Goal: Information Seeking & Learning: Understand process/instructions

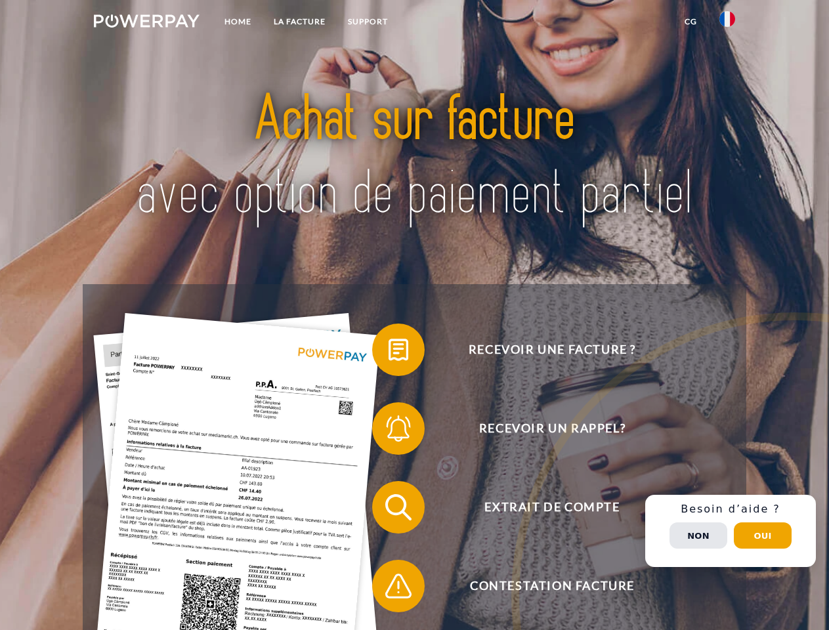
click at [146, 23] on img at bounding box center [147, 20] width 106 height 13
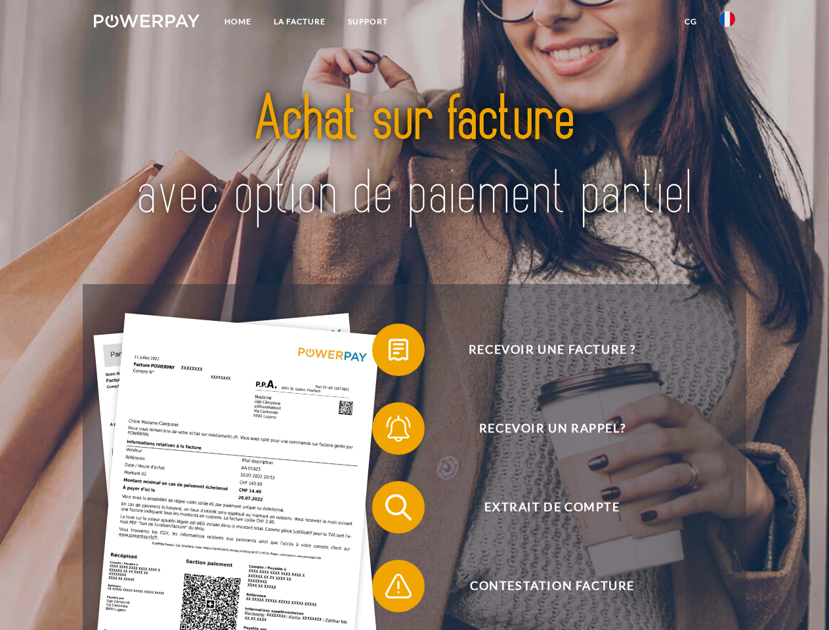
click at [727, 23] on img at bounding box center [728, 19] width 16 height 16
click at [691, 22] on link "CG" at bounding box center [691, 22] width 35 height 24
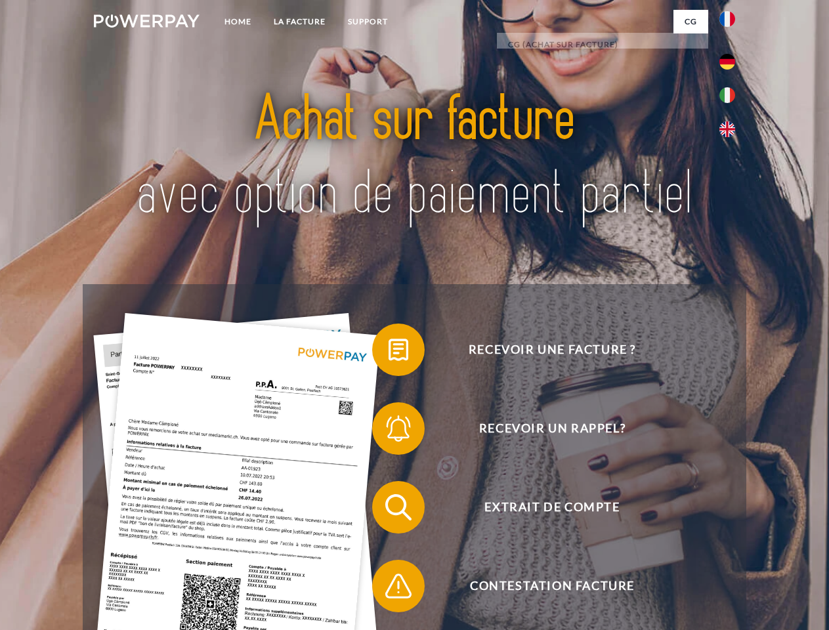
click at [389, 353] on span at bounding box center [379, 350] width 66 height 66
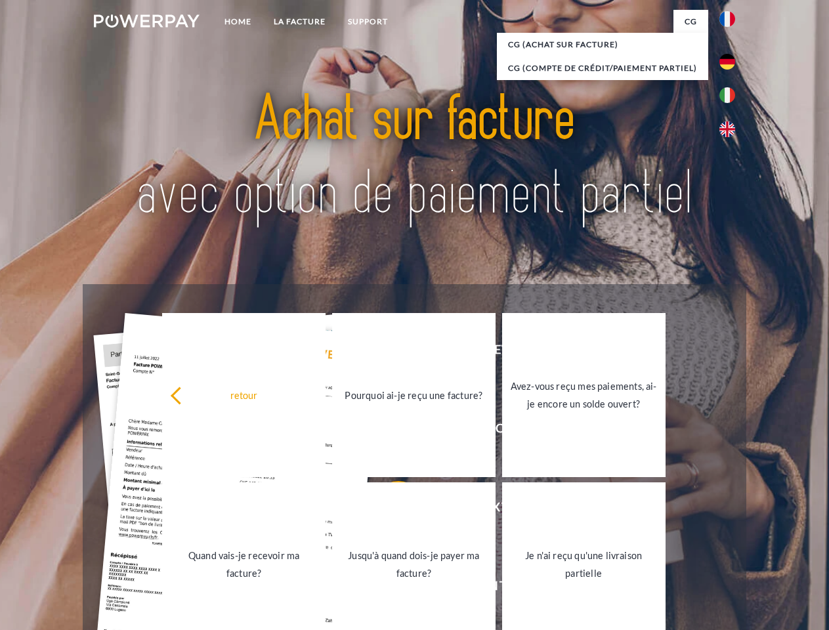
click at [389, 431] on div "retour Pourquoi ai-je reçu une facture? Avez-vous reçu mes paiements, ai-je enc…" at bounding box center [414, 480] width 531 height 339
click at [389, 510] on link "Jusqu'à quand dois-je payer ma facture?" at bounding box center [413, 565] width 163 height 164
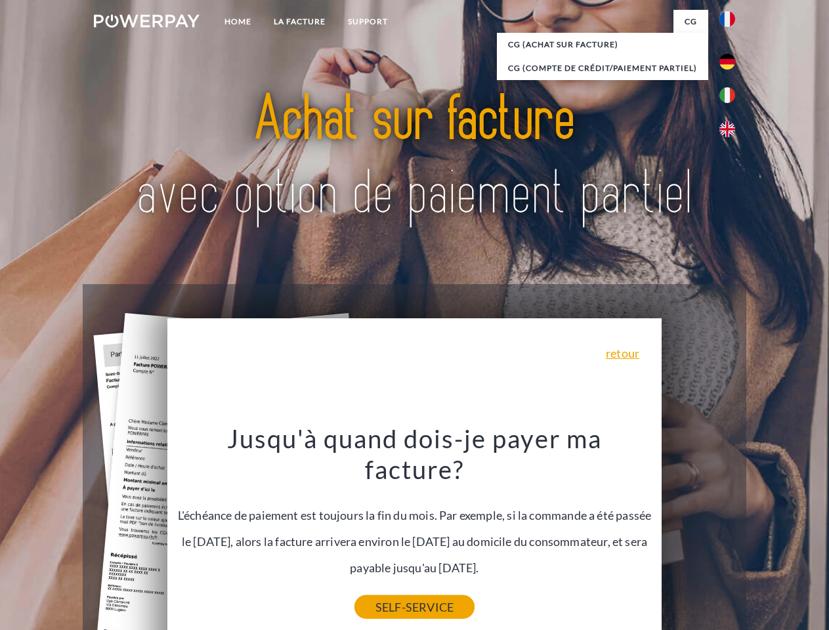
click at [389, 596] on link "SELF-SERVICE" at bounding box center [415, 608] width 120 height 24
click at [731, 531] on div "Recevoir une facture ? Recevoir un rappel? Extrait de compte retour" at bounding box center [414, 546] width 663 height 525
click at [699, 534] on span "Extrait de compte" at bounding box center [552, 507] width 322 height 53
click at [763, 536] on header "Home LA FACTURE Support" at bounding box center [414, 453] width 829 height 907
